Goal: Find specific page/section: Find specific page/section

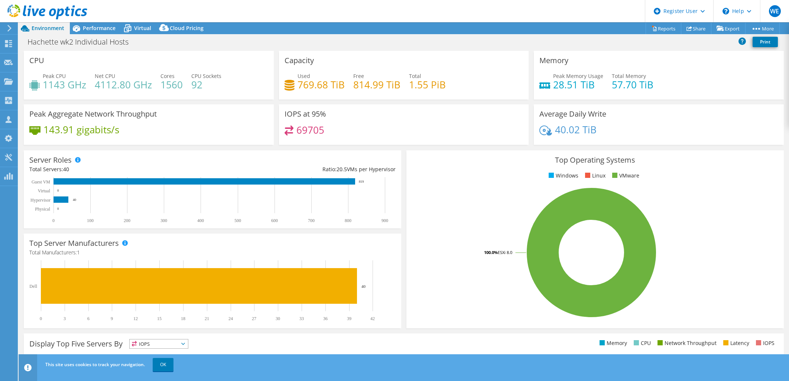
select select "USD"
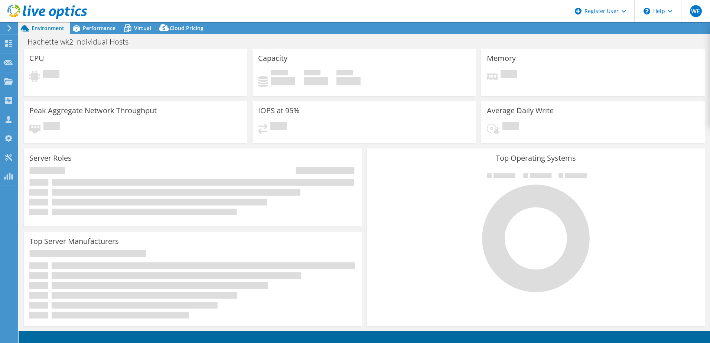
select select "USD"
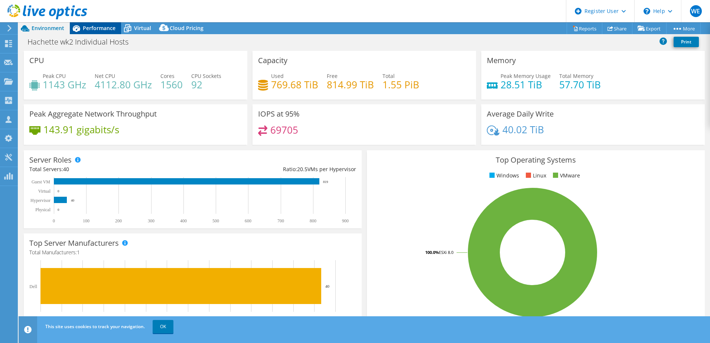
click at [98, 27] on span "Performance" at bounding box center [99, 28] width 33 height 7
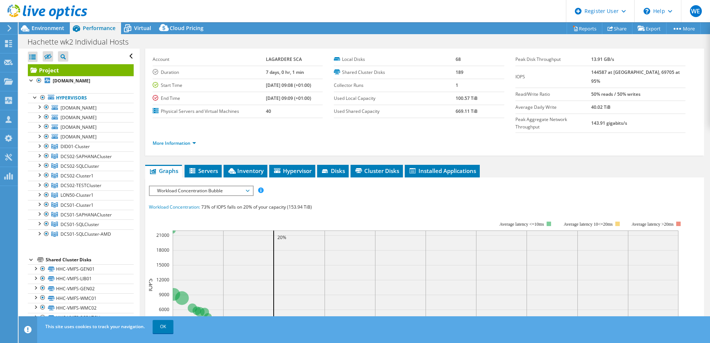
scroll to position [37, 0]
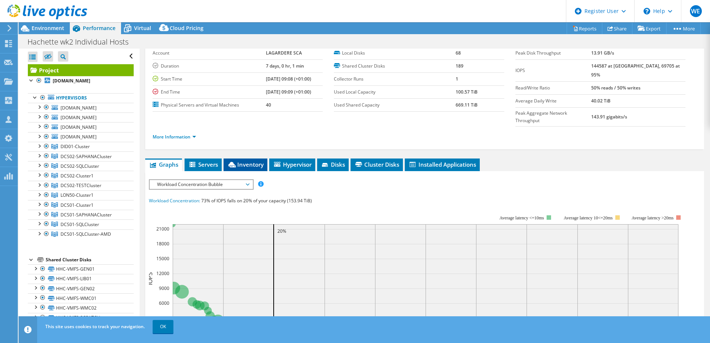
click at [249, 161] on span "Inventory" at bounding box center [245, 164] width 36 height 7
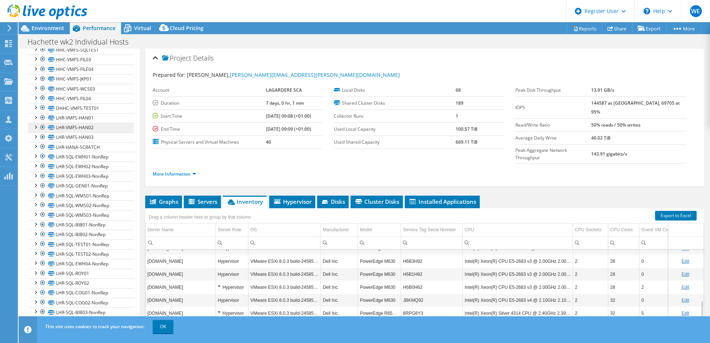
scroll to position [334, 0]
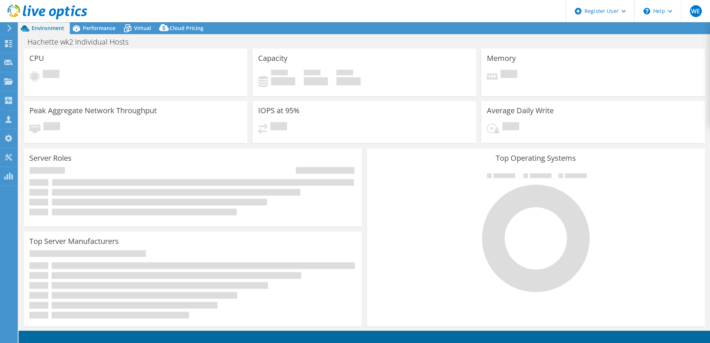
select select "USD"
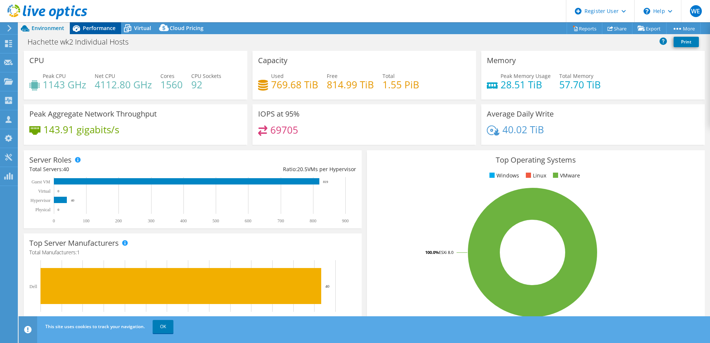
click at [86, 29] on span "Performance" at bounding box center [99, 28] width 33 height 7
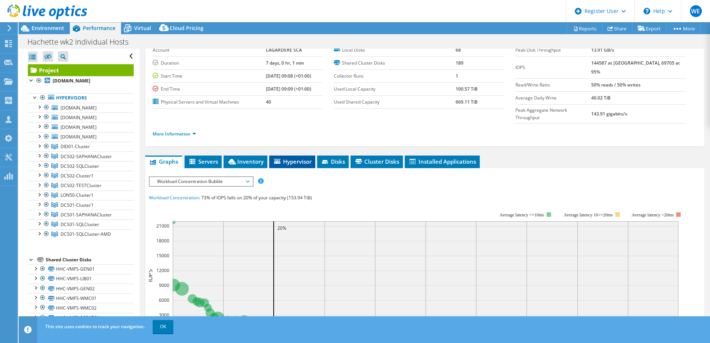
scroll to position [37, 0]
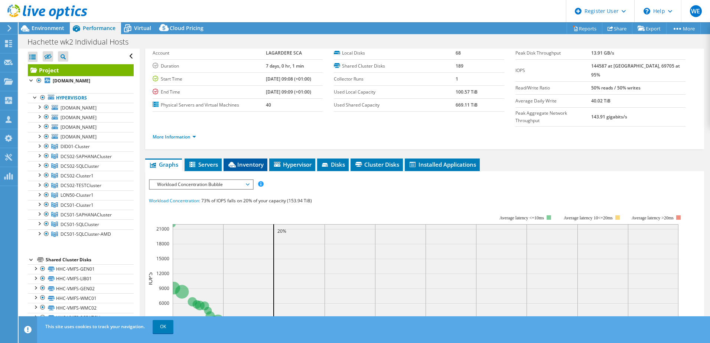
click at [249, 161] on span "Inventory" at bounding box center [245, 164] width 36 height 7
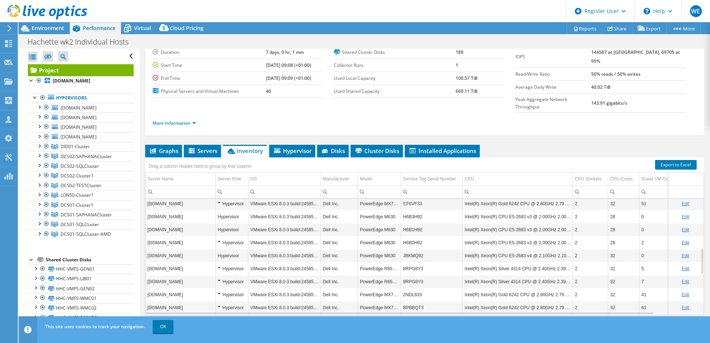
scroll to position [312, 0]
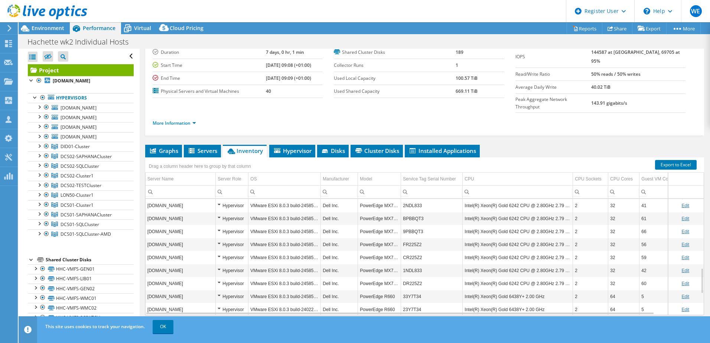
drag, startPoint x: 52, startPoint y: 30, endPoint x: 81, endPoint y: 42, distance: 31.7
click at [52, 30] on span "Environment" at bounding box center [48, 28] width 33 height 7
